Goal: Navigation & Orientation: Find specific page/section

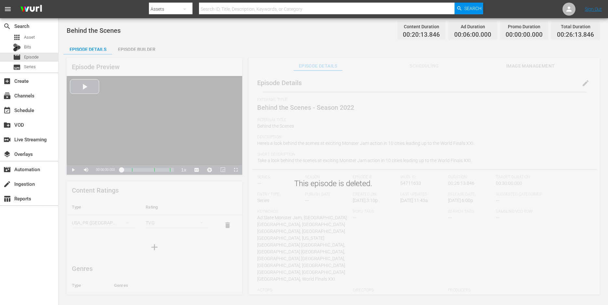
click at [225, 46] on div "Episode Details Episode Builder Episode Preview Video Player is loading. Play V…" at bounding box center [333, 171] width 540 height 258
click at [237, 52] on div "This episode is deleted." at bounding box center [333, 173] width 549 height 245
click at [139, 46] on div "Episode Builder" at bounding box center [136, 50] width 49 height 16
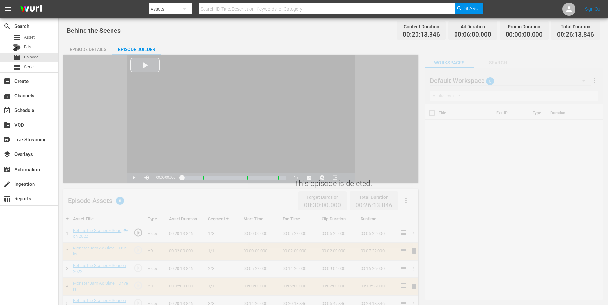
click at [506, 64] on div "This episode is deleted." at bounding box center [333, 263] width 549 height 424
click at [503, 62] on div "This episode is deleted." at bounding box center [333, 263] width 549 height 424
click at [105, 44] on div "Episode Details" at bounding box center [87, 50] width 49 height 16
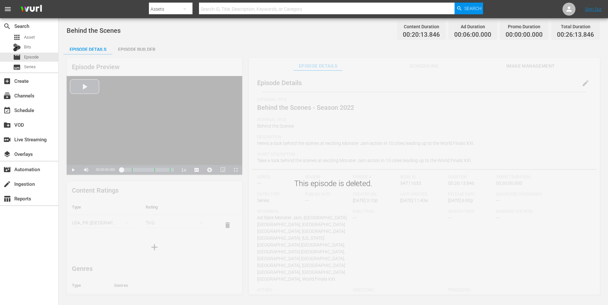
click at [235, 58] on div "This episode is deleted." at bounding box center [333, 173] width 549 height 245
click at [374, 180] on div "This episode is deleted." at bounding box center [333, 173] width 549 height 245
drag, startPoint x: 281, startPoint y: 48, endPoint x: 222, endPoint y: 44, distance: 59.0
click at [278, 48] on div "Episode Details Episode Builder Episode Preview Video Player is loading. Play V…" at bounding box center [333, 171] width 540 height 258
click at [155, 46] on div "Episode Builder" at bounding box center [136, 50] width 49 height 16
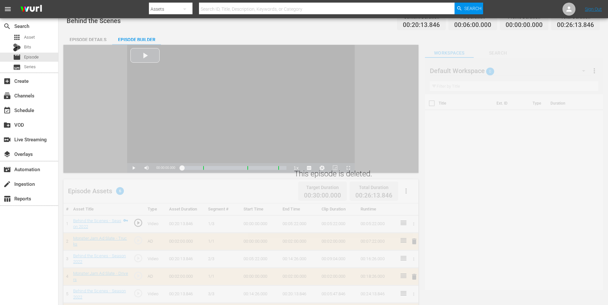
click at [79, 43] on div "This episode is deleted." at bounding box center [333, 253] width 549 height 424
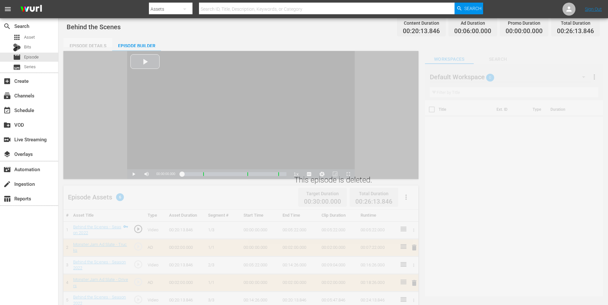
click at [104, 40] on div "Episode Details" at bounding box center [87, 46] width 49 height 16
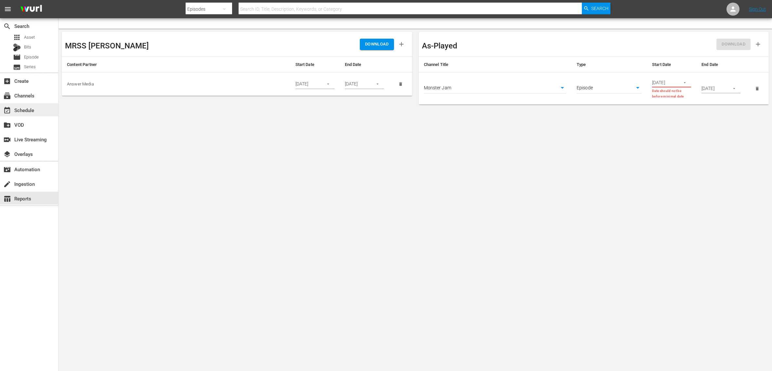
click at [35, 106] on div "event_available Schedule" at bounding box center [18, 109] width 36 height 6
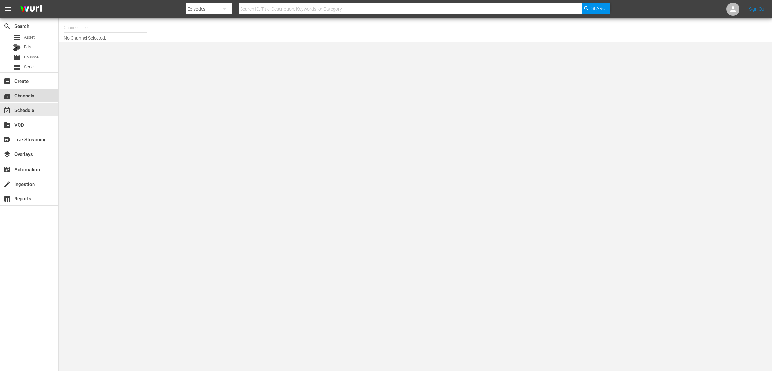
click at [44, 94] on div "subscriptions Channels" at bounding box center [29, 95] width 58 height 13
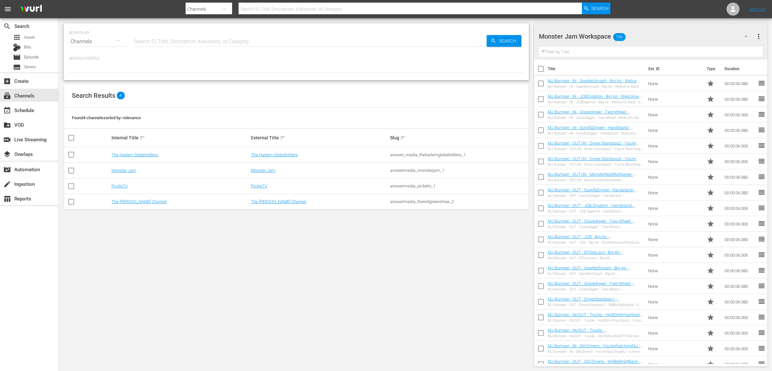
click at [136, 228] on div "SEARCH BY Search By Channels Search ID, Title, Description, Keywords, or Catego…" at bounding box center [297, 195] width 476 height 354
